Goal: Information Seeking & Learning: Find specific fact

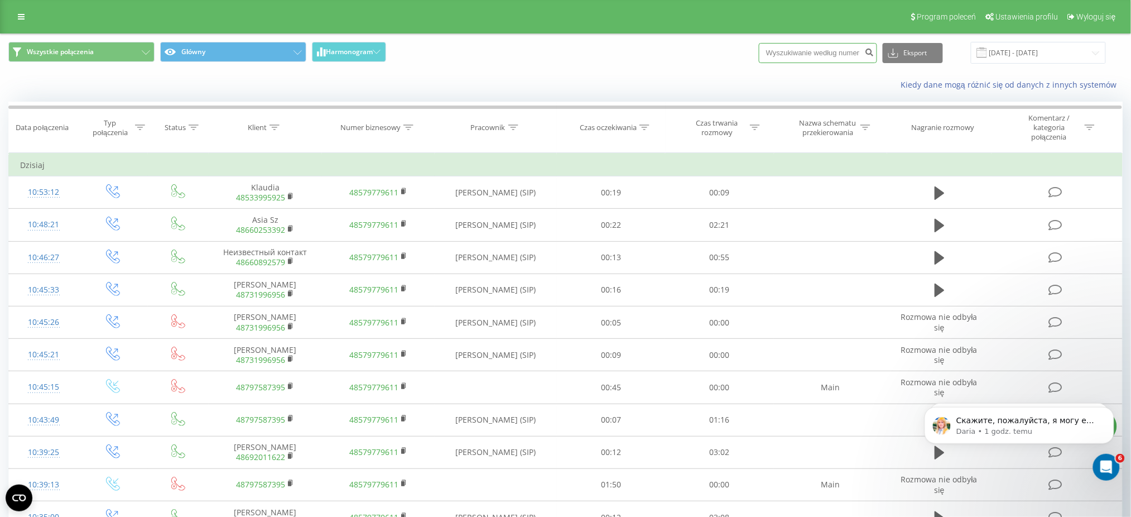
click at [814, 54] on input at bounding box center [818, 53] width 118 height 20
paste input "609 542 659"
type input "609 542 659"
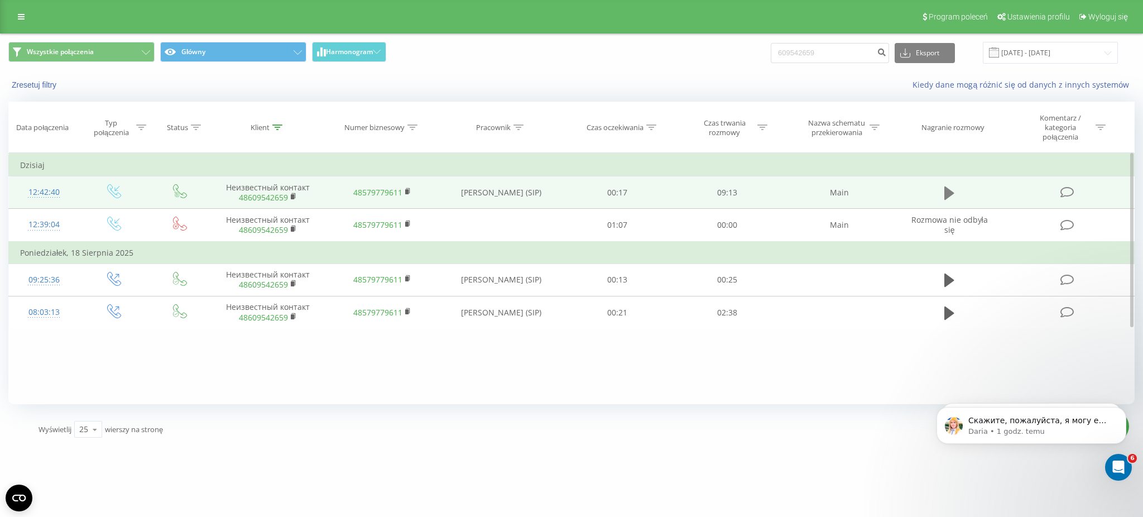
click at [949, 188] on icon at bounding box center [949, 192] width 10 height 13
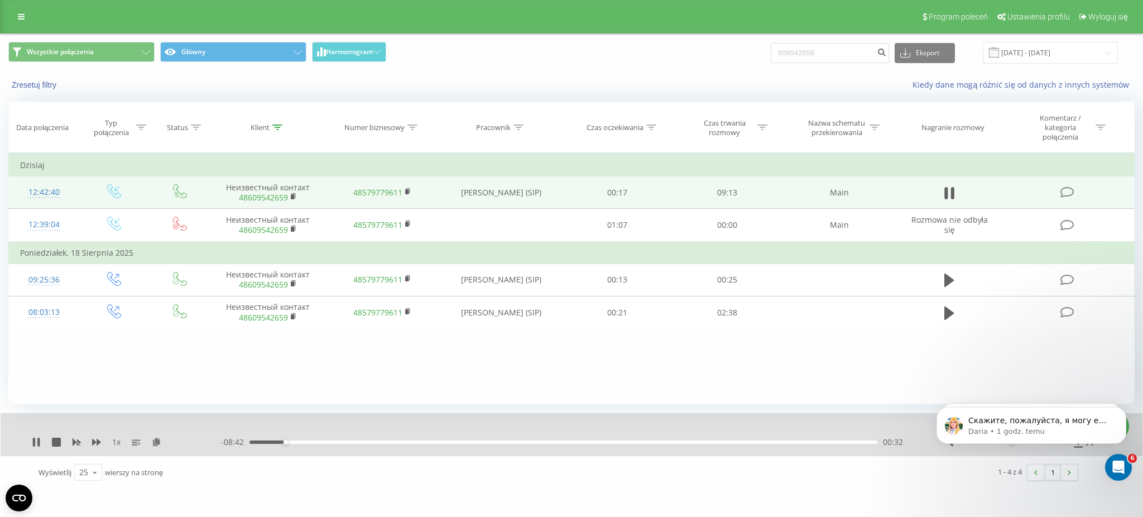
click at [303, 443] on div "00:32" at bounding box center [564, 441] width 628 height 3
click at [1121, 411] on icon "Dismiss notification" at bounding box center [1123, 410] width 4 height 4
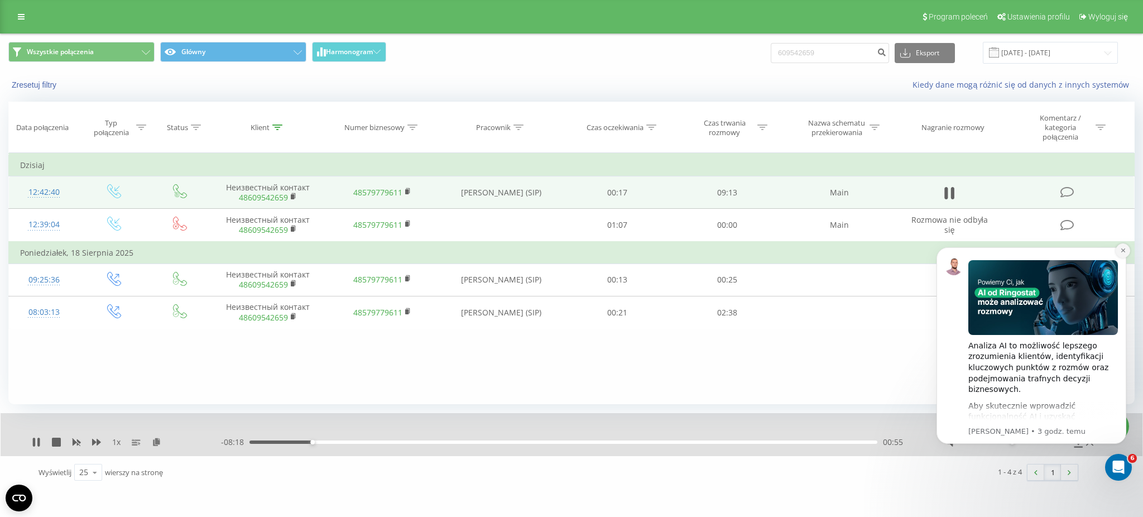
click at [1123, 251] on icon "Dismiss notification" at bounding box center [1123, 250] width 6 height 6
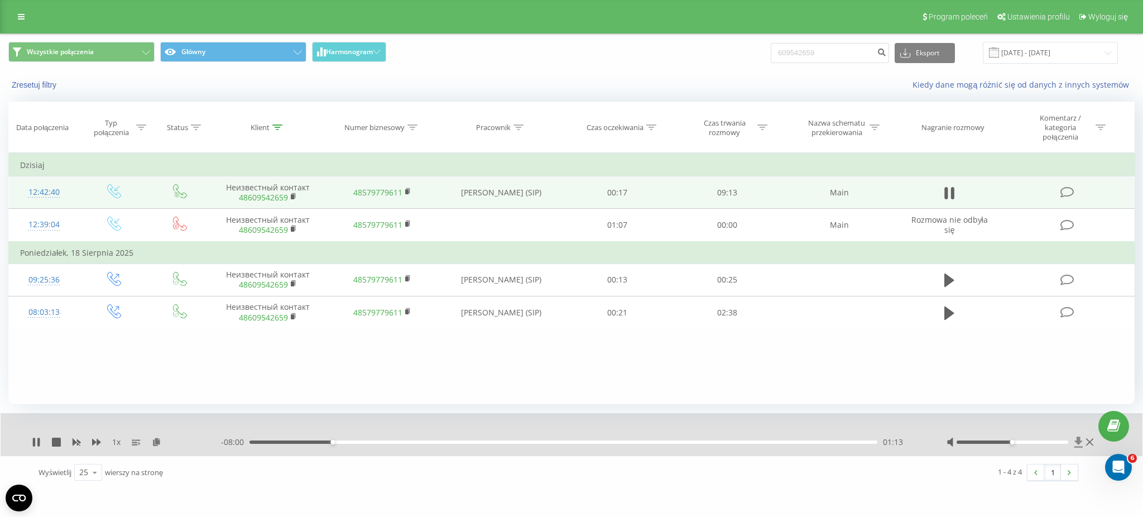
click at [1078, 442] on icon at bounding box center [1078, 442] width 8 height 11
click at [1077, 438] on icon at bounding box center [1078, 442] width 8 height 11
click at [1077, 441] on icon at bounding box center [1078, 442] width 8 height 11
click at [1077, 437] on icon at bounding box center [1078, 442] width 8 height 11
click at [1077, 442] on icon at bounding box center [1078, 442] width 8 height 11
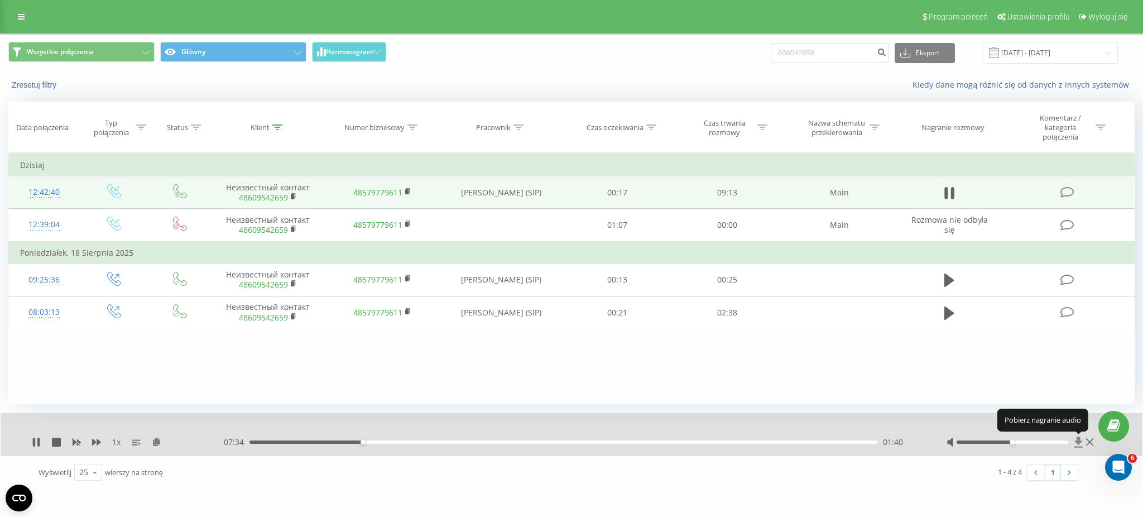
click at [1077, 442] on icon at bounding box center [1078, 442] width 8 height 11
click at [466, 442] on div "02:43" at bounding box center [564, 441] width 628 height 3
click at [99, 440] on icon at bounding box center [96, 442] width 9 height 7
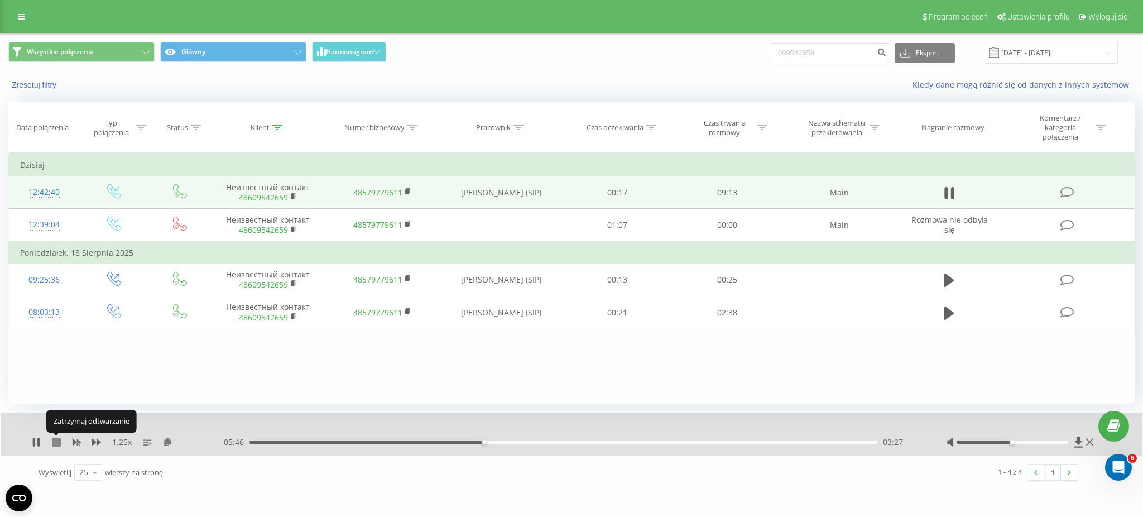
click at [58, 443] on icon at bounding box center [56, 442] width 9 height 9
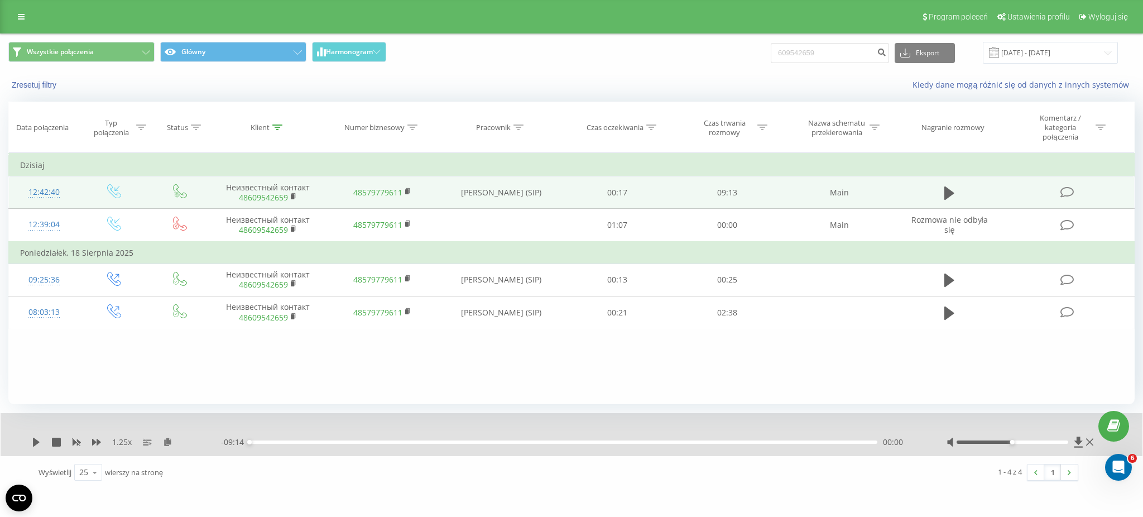
click at [1057, 442] on div at bounding box center [1012, 441] width 111 height 3
drag, startPoint x: 1058, startPoint y: 442, endPoint x: 1092, endPoint y: 440, distance: 34.1
click at [1092, 440] on div at bounding box center [1022, 442] width 150 height 11
click at [1077, 440] on icon at bounding box center [1078, 442] width 8 height 11
click at [20, 20] on icon at bounding box center [21, 17] width 7 height 8
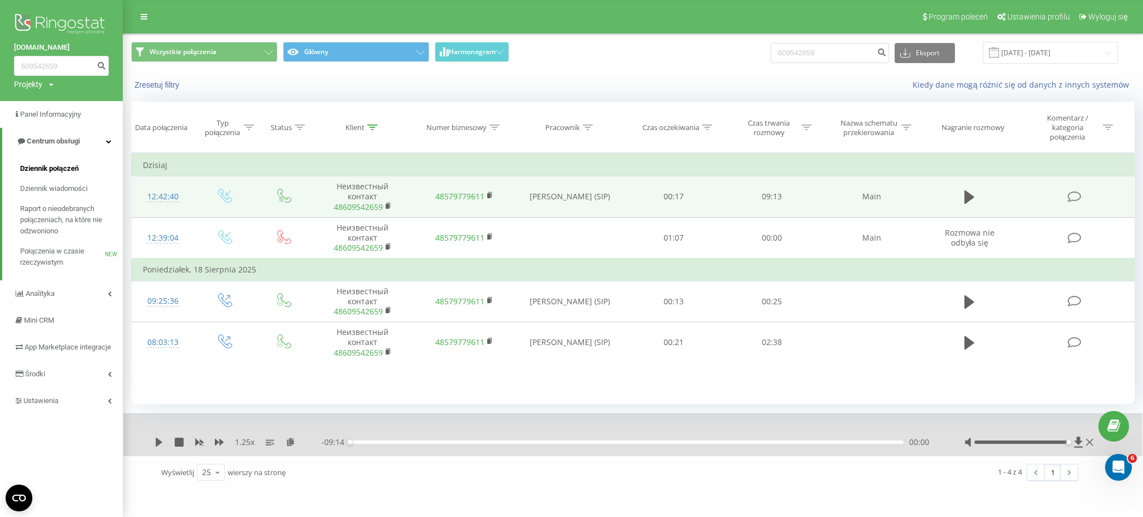
click at [69, 169] on span "Dziennik połączeń" at bounding box center [49, 168] width 59 height 11
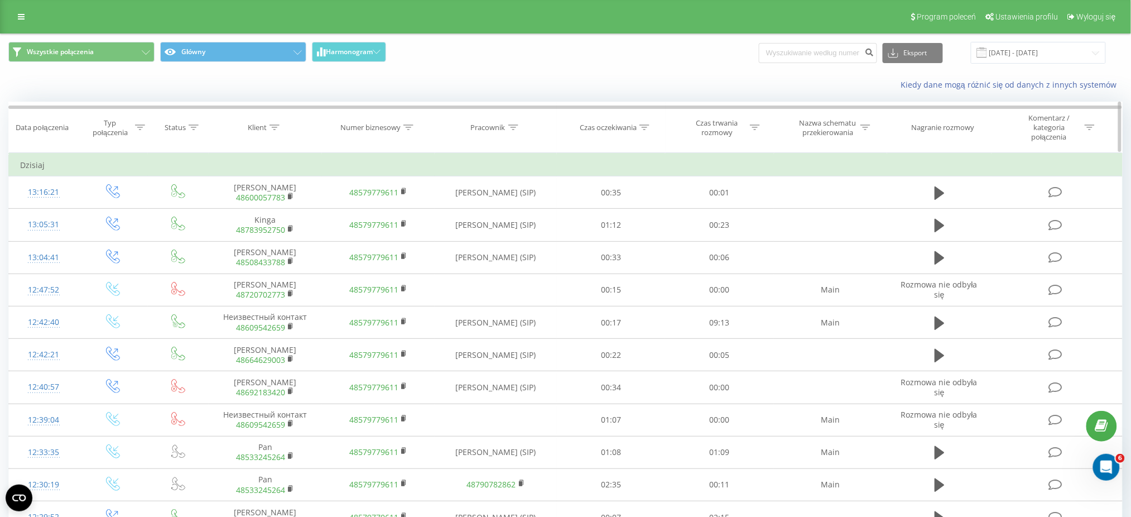
click at [512, 128] on icon at bounding box center [514, 127] width 10 height 6
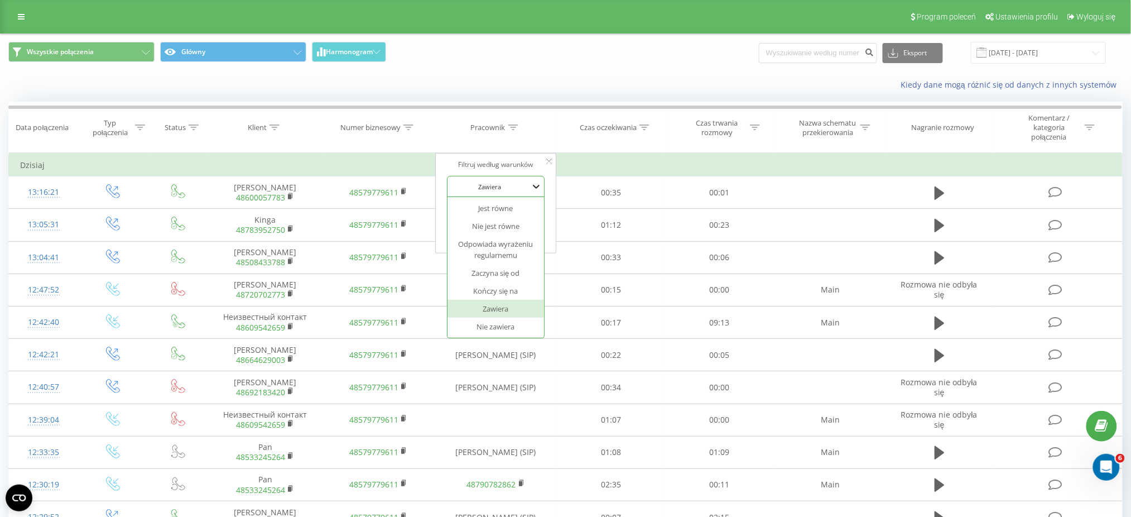
click at [534, 184] on icon at bounding box center [536, 186] width 11 height 11
click at [535, 208] on input "text" at bounding box center [496, 213] width 98 height 20
type input "Bassara"
click at [523, 233] on span "OK" at bounding box center [519, 234] width 31 height 17
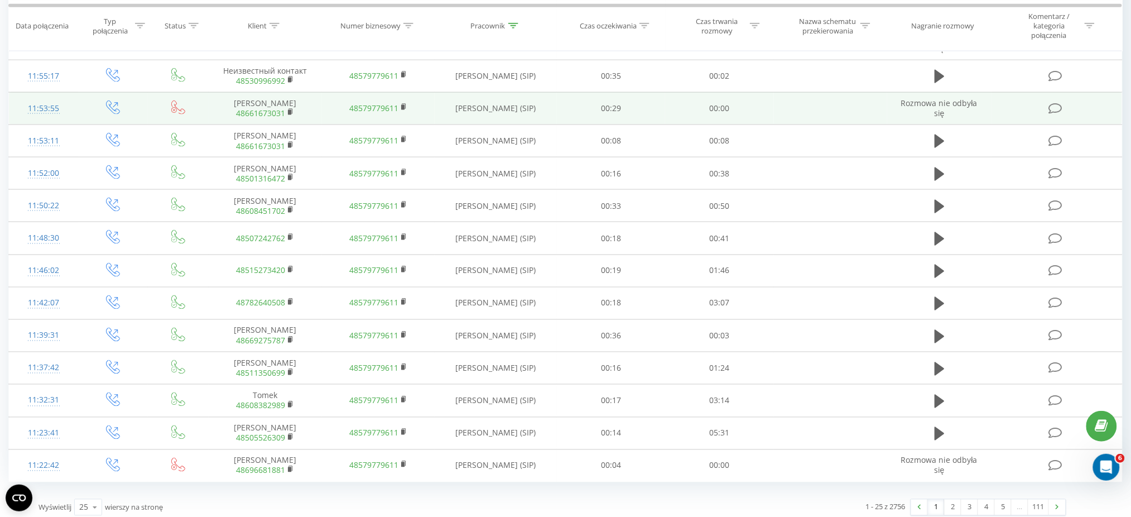
scroll to position [514, 0]
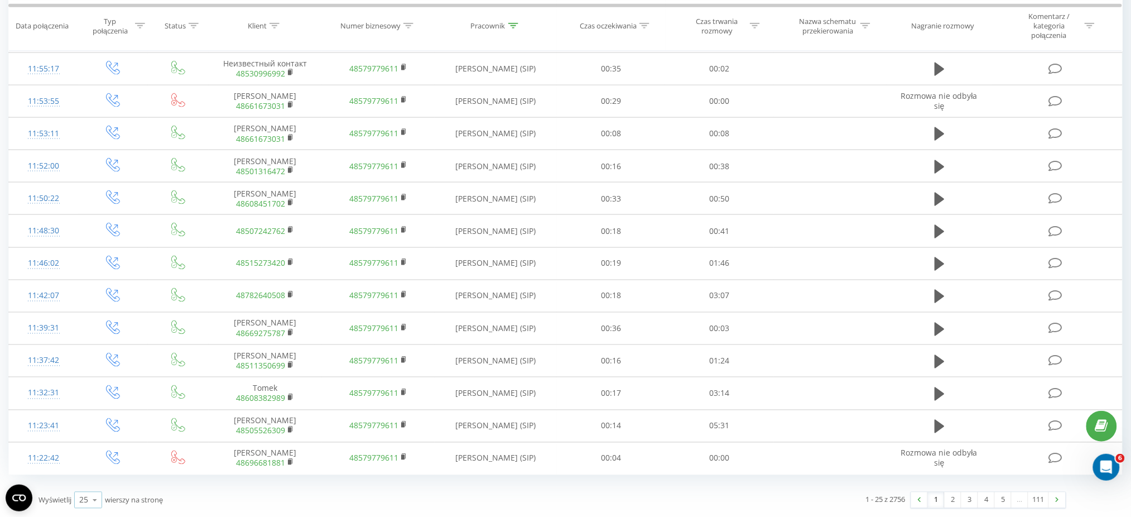
click at [95, 500] on icon at bounding box center [95, 501] width 17 height 22
click at [98, 488] on div "100" at bounding box center [88, 484] width 27 height 16
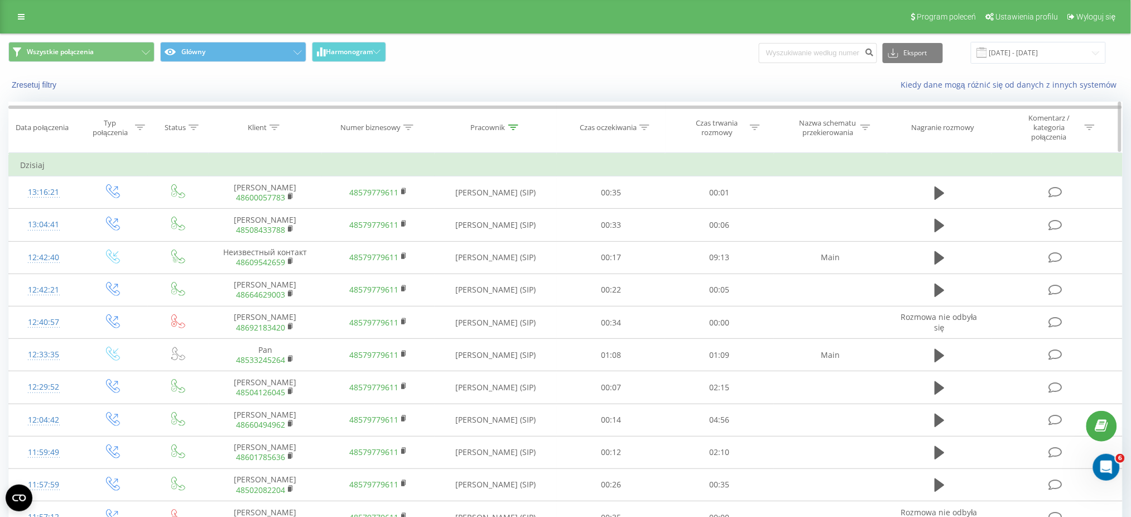
click at [512, 126] on icon at bounding box center [514, 127] width 10 height 6
click at [481, 231] on button "Anuluj" at bounding box center [470, 235] width 47 height 14
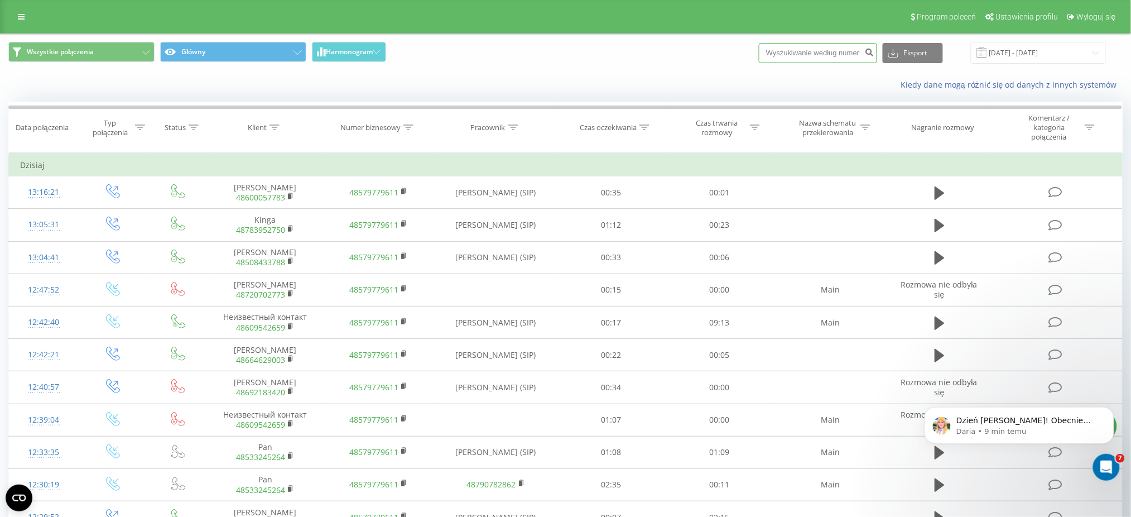
click at [818, 51] on input at bounding box center [818, 53] width 118 height 20
paste input "728 082 988"
type input "728 082 988"
click at [875, 51] on icon "submit" at bounding box center [869, 50] width 9 height 7
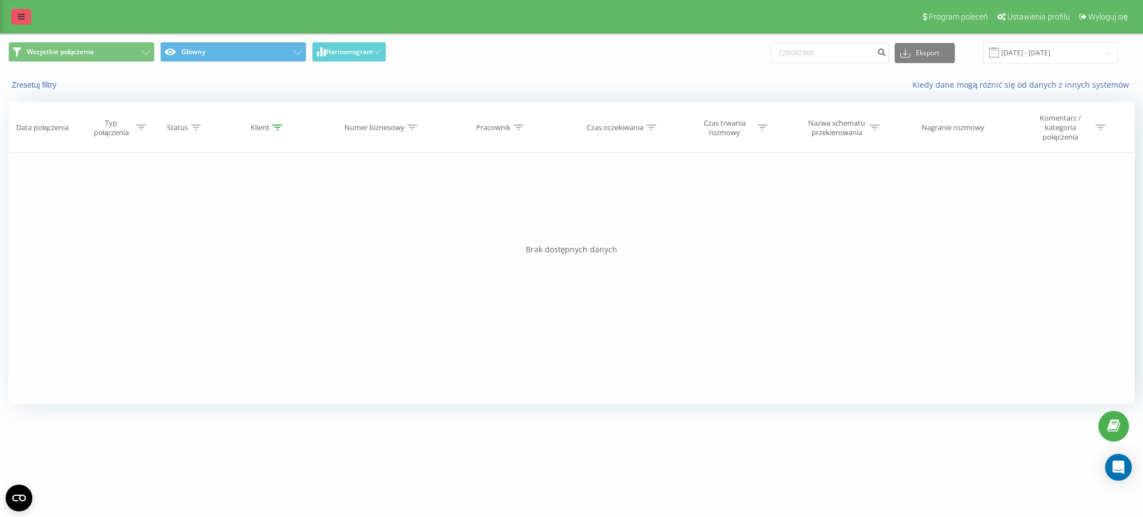
click at [24, 16] on icon at bounding box center [21, 17] width 7 height 8
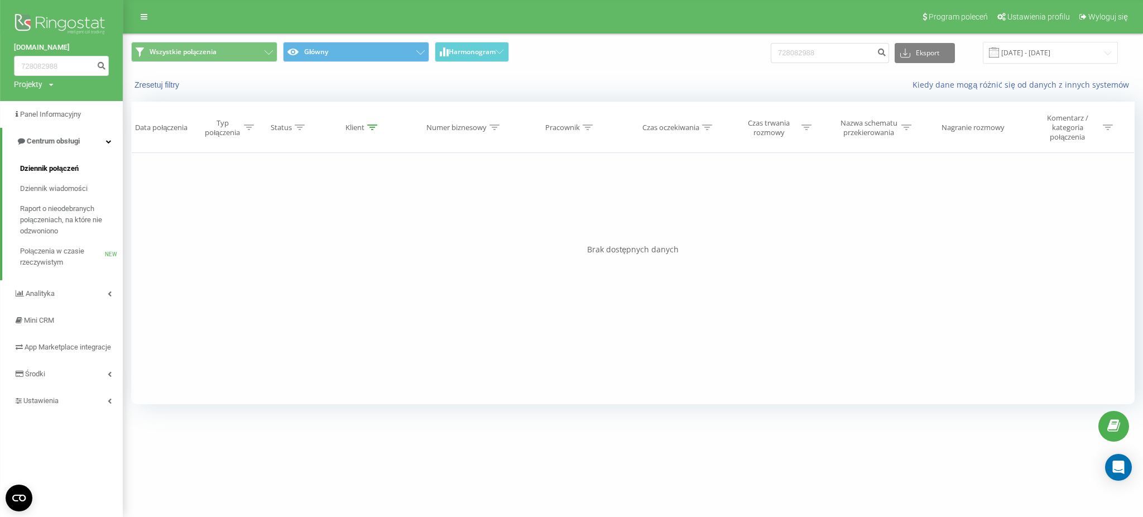
click at [56, 169] on span "Dziennik połączeń" at bounding box center [49, 168] width 59 height 11
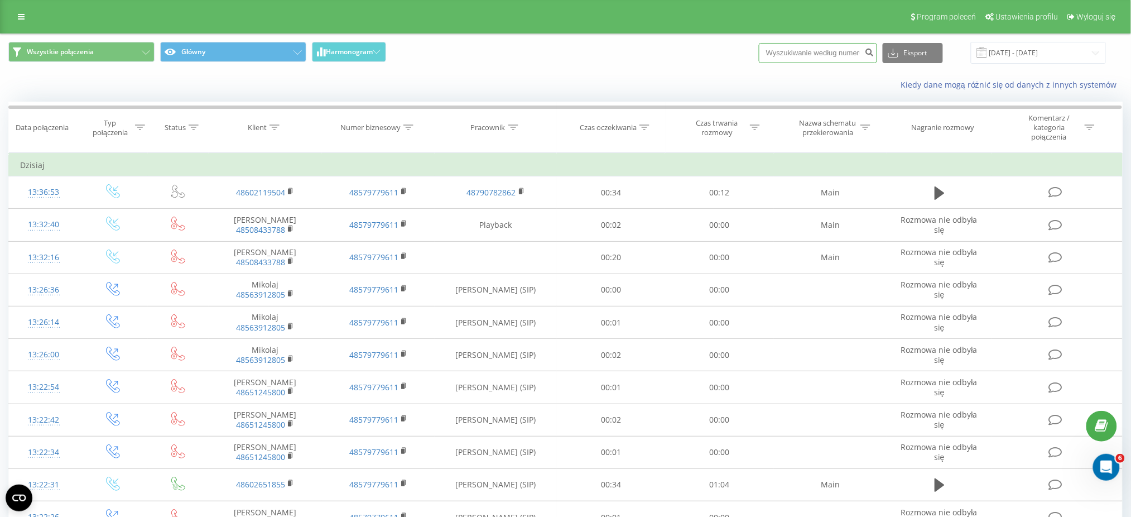
click at [814, 51] on input at bounding box center [818, 53] width 118 height 20
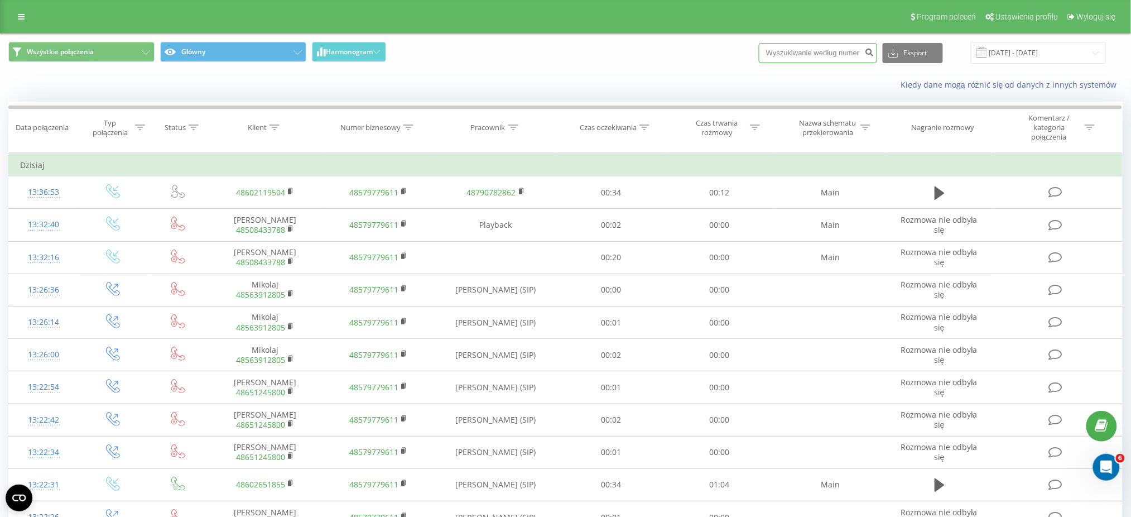
paste input "728 082 988"
type input "728 082 988"
click at [875, 52] on icon "submit" at bounding box center [869, 50] width 9 height 7
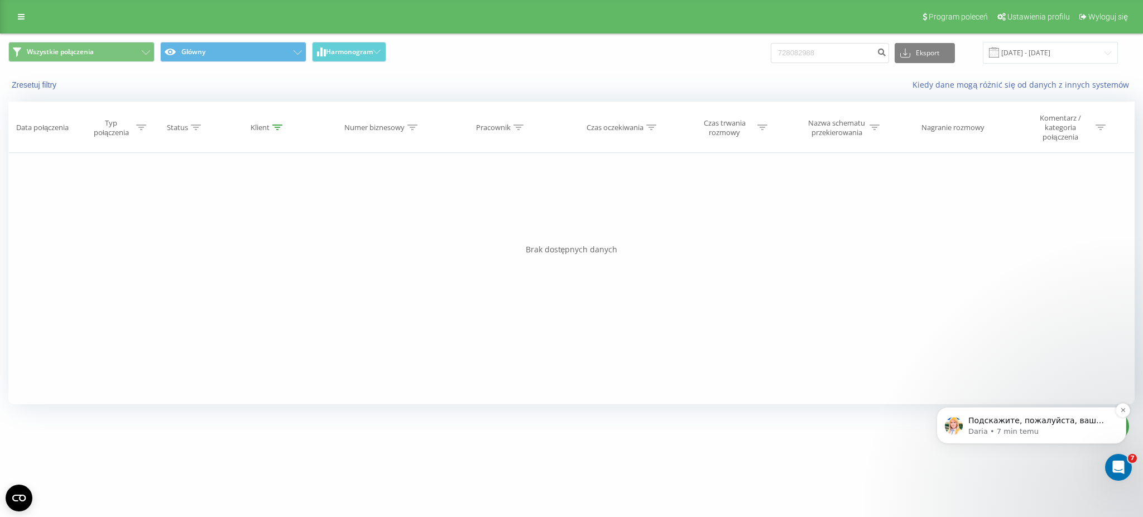
click at [1049, 425] on p "Подскажите, пожалуйста, ваш актуальный контактный номер - передам информацию от…" at bounding box center [1040, 420] width 144 height 11
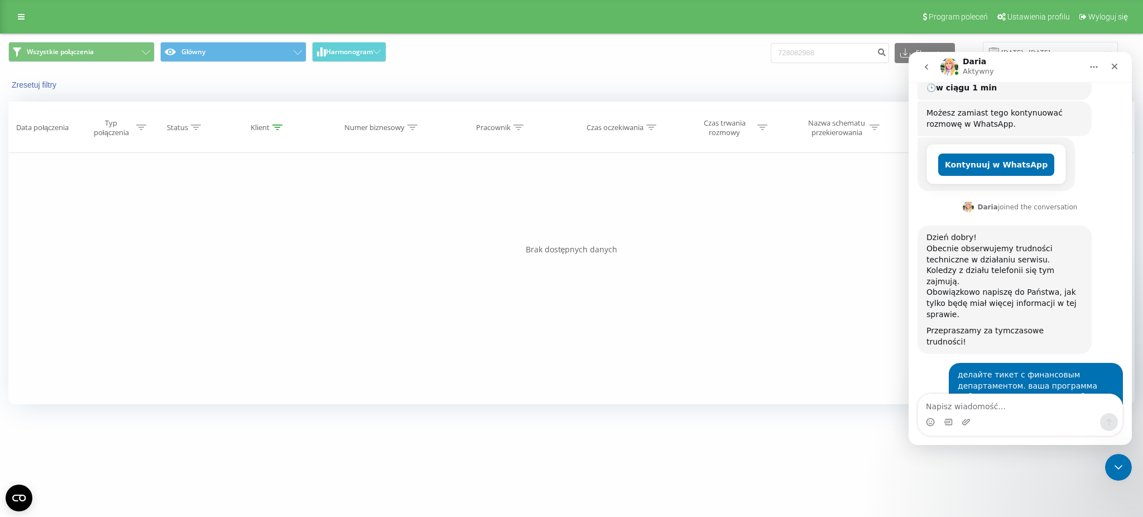
scroll to position [440, 0]
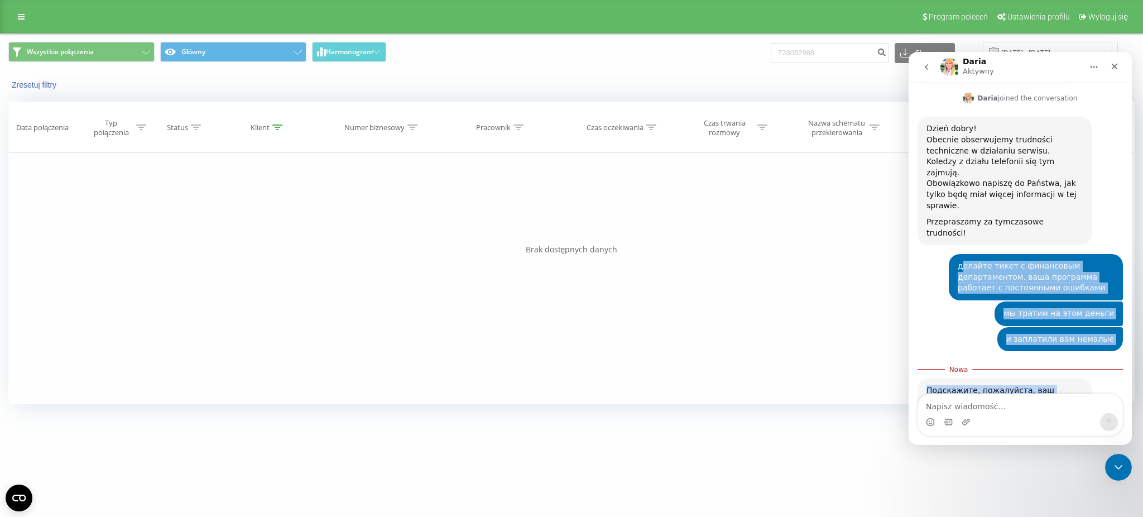
drag, startPoint x: 948, startPoint y: 211, endPoint x: 1090, endPoint y: 361, distance: 206.5
click at [1090, 361] on div "[PERSON_NAME] • 22 min temu проблема [PERSON_NAME] • 22 min temu Otrzymasz odpo…" at bounding box center [1020, 84] width 205 height 751
copy div "делайте тикет с финансовым департаментом. ваша программа работает с постоянными…"
